Goal: Task Accomplishment & Management: Complete application form

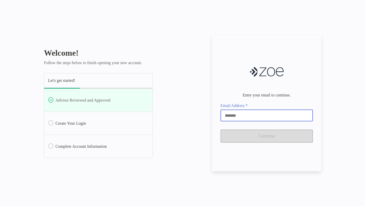
click at [232, 116] on input "Email Address *" at bounding box center [266, 116] width 91 height 4
type input "**********"
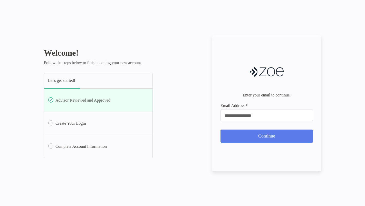
click at [238, 134] on button "Continue" at bounding box center [267, 136] width 93 height 13
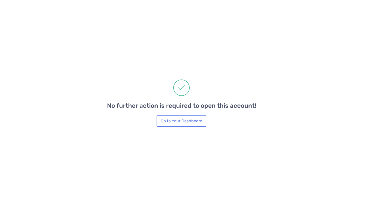
click at [189, 121] on button "Go to Your Dashboard" at bounding box center [182, 121] width 50 height 11
